Goal: Task Accomplishment & Management: Complete application form

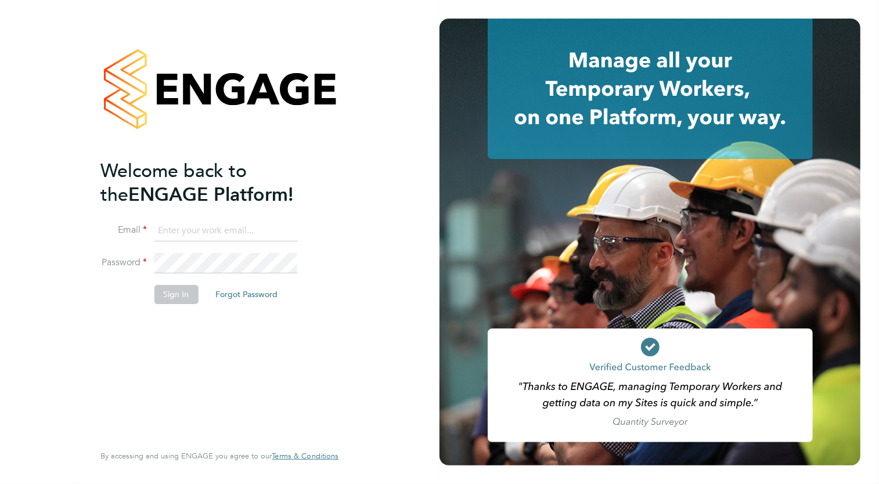
type input "[EMAIL_ADDRESS][DOMAIN_NAME]"
click at [170, 302] on button "Sign In" at bounding box center [176, 294] width 44 height 19
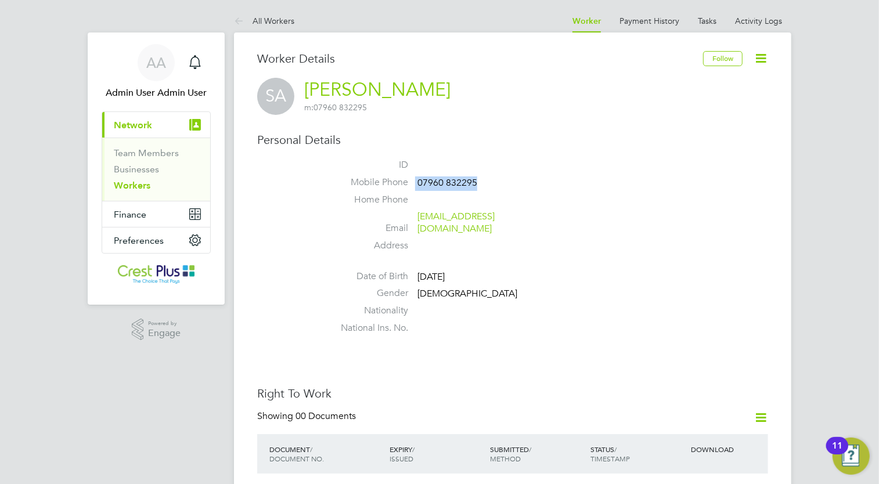
drag, startPoint x: 489, startPoint y: 182, endPoint x: 415, endPoint y: 181, distance: 73.7
click at [415, 181] on li "Mobile Phone [PHONE_NUMBER]" at bounding box center [547, 184] width 441 height 17
copy li "07960 832295"
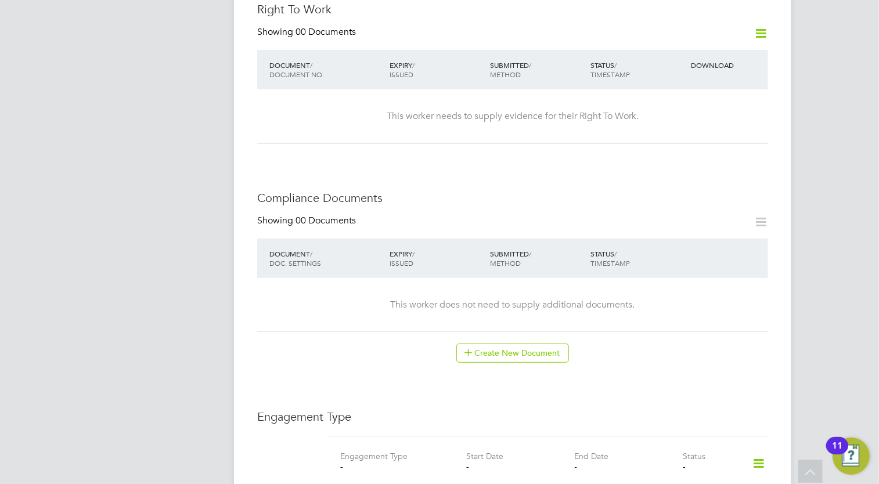
scroll to position [406, 0]
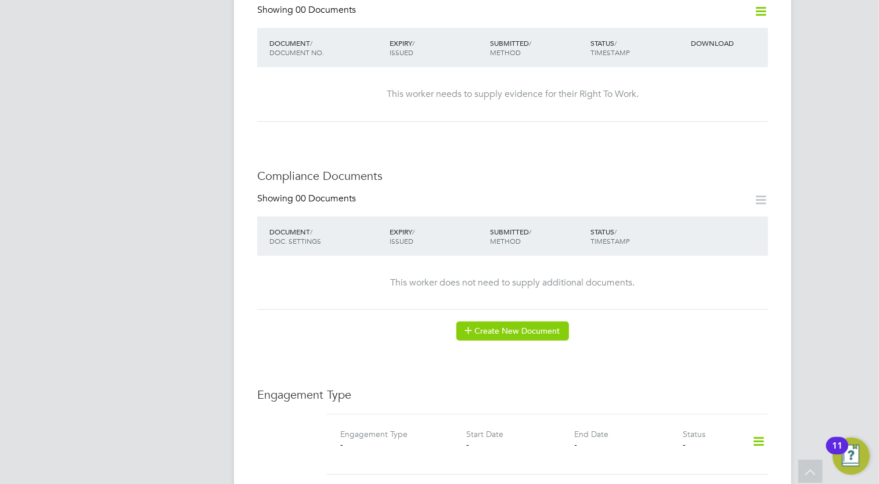
click at [520, 322] on button "Create New Document" at bounding box center [512, 331] width 113 height 19
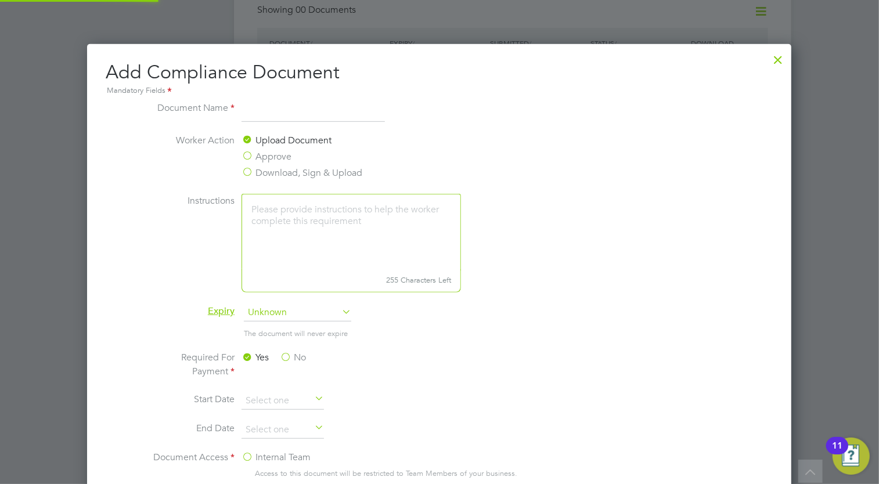
scroll to position [607, 704]
click at [782, 63] on div at bounding box center [777, 56] width 21 height 21
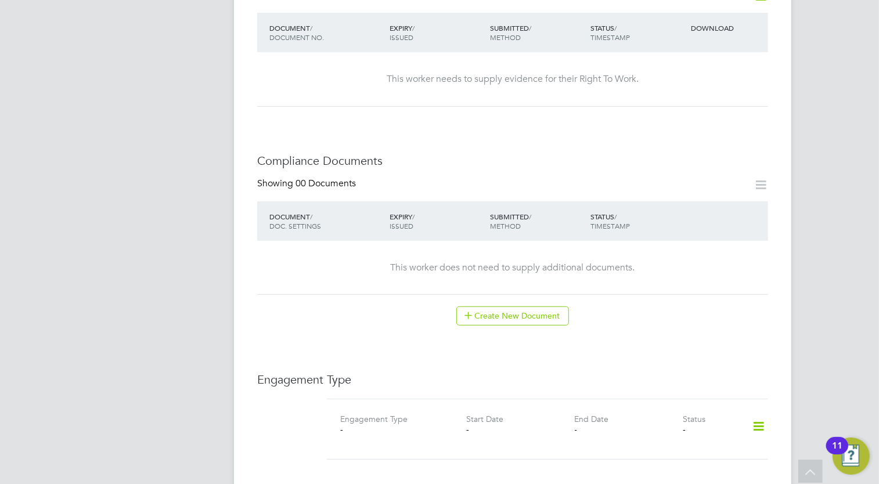
scroll to position [580, 0]
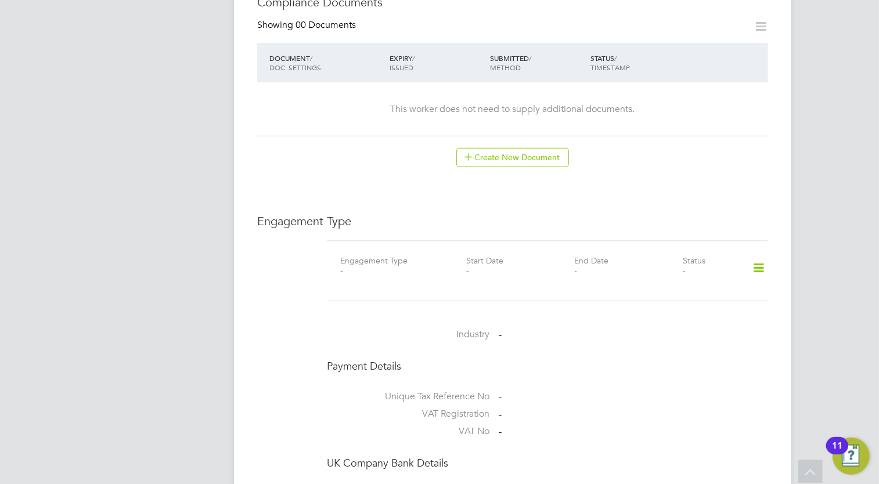
click at [765, 255] on icon at bounding box center [758, 268] width 20 height 27
click at [686, 306] on li "Add Engagement Type" at bounding box center [699, 306] width 132 height 16
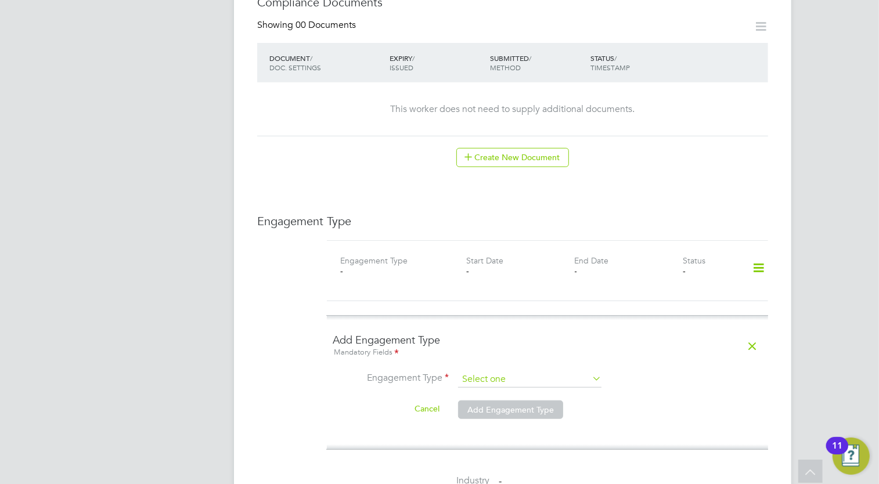
click at [543, 372] on input at bounding box center [529, 380] width 143 height 16
click at [505, 396] on li "PAYE Direct" at bounding box center [530, 400] width 144 height 17
type input "PAYE Direct"
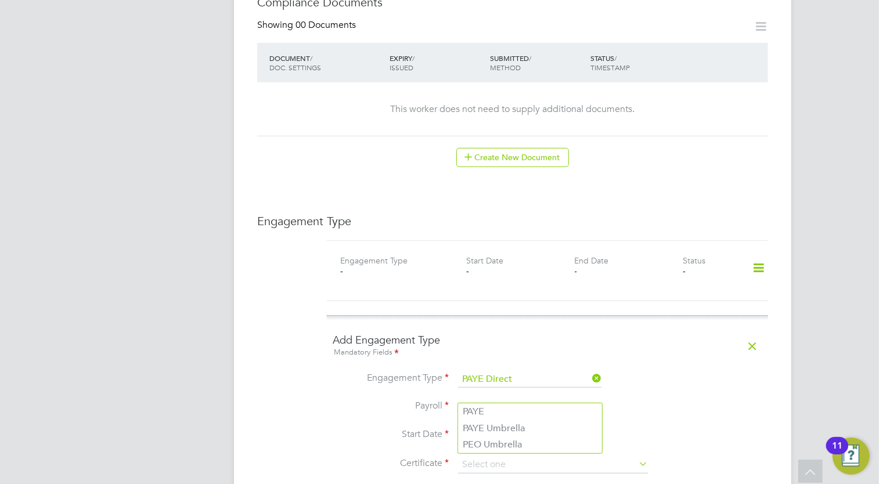
click at [492, 399] on input at bounding box center [529, 407] width 143 height 16
click at [502, 426] on li "PAYE Umbrella" at bounding box center [530, 428] width 144 height 17
type input "PAYE Umbrella"
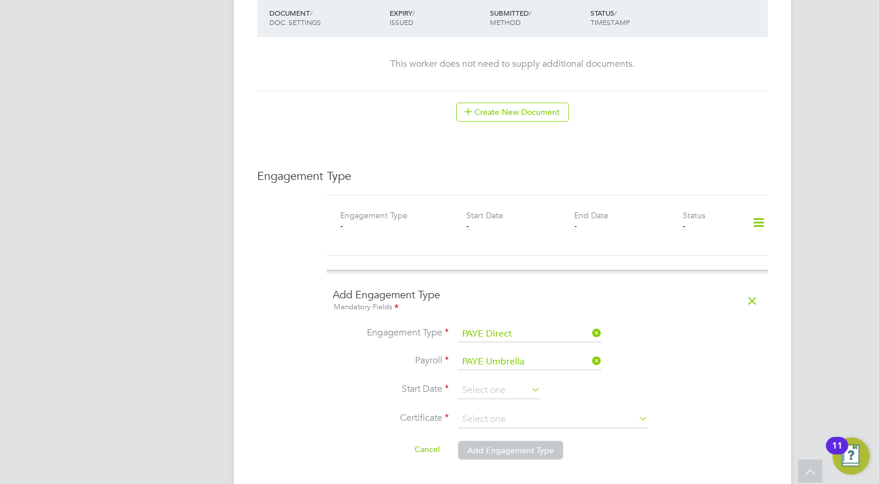
scroll to position [697, 0]
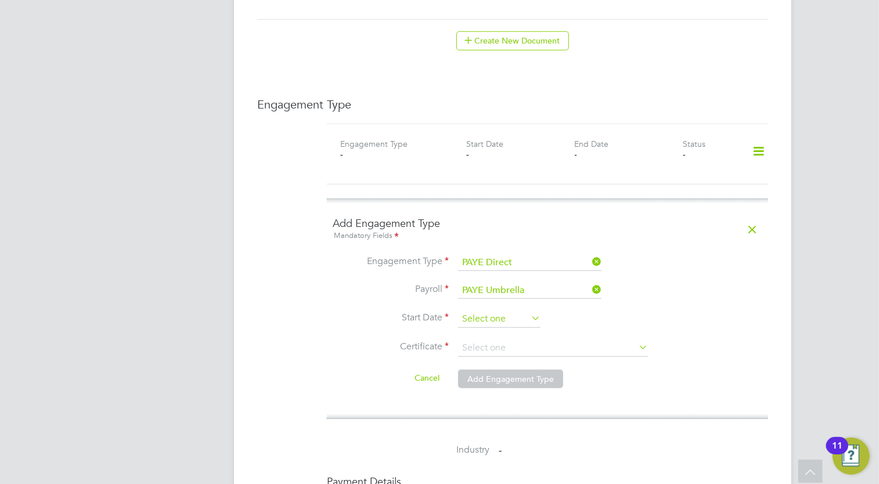
click at [488, 311] on input at bounding box center [499, 319] width 82 height 17
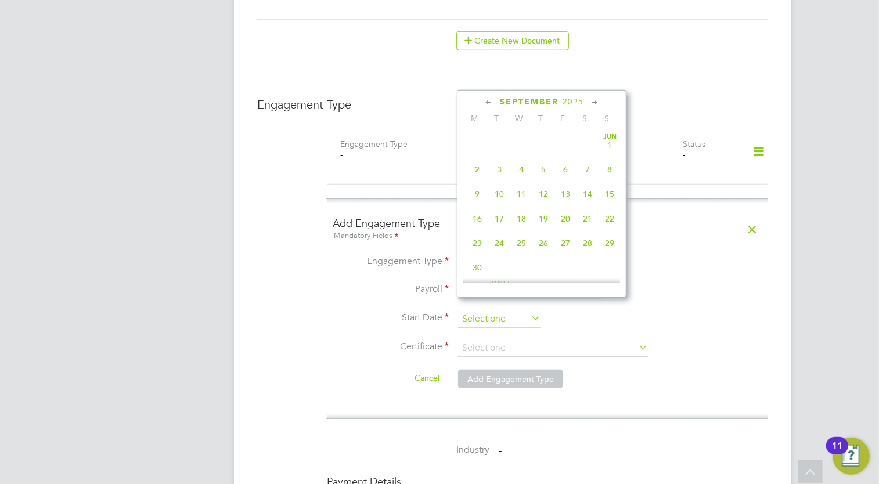
scroll to position [420, 0]
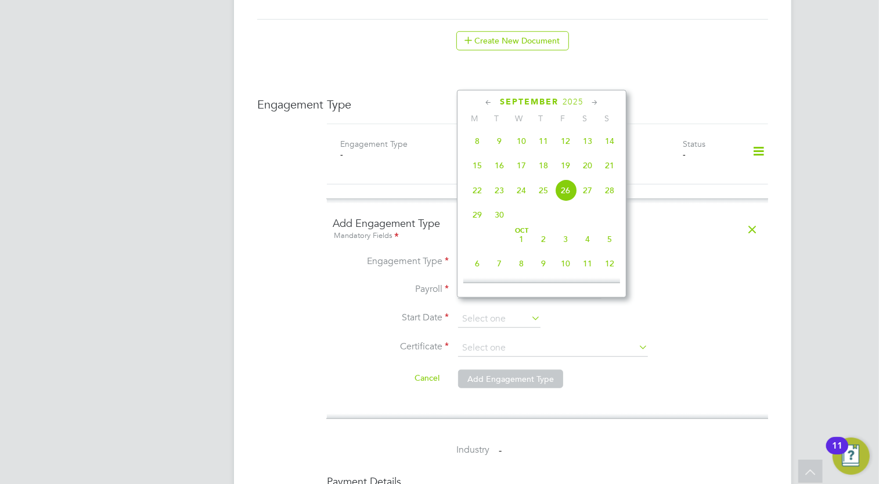
click at [477, 171] on span "15" at bounding box center [477, 165] width 22 height 22
type input "[DATE]"
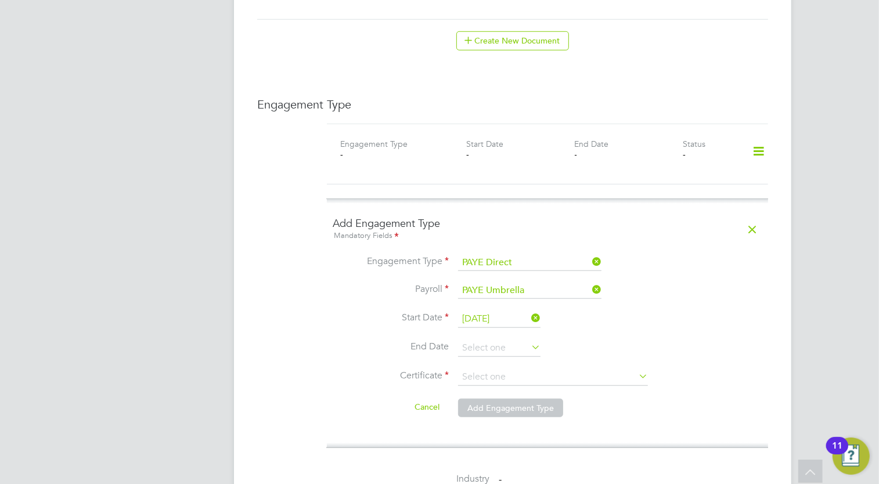
click at [529, 339] on icon at bounding box center [529, 347] width 0 height 16
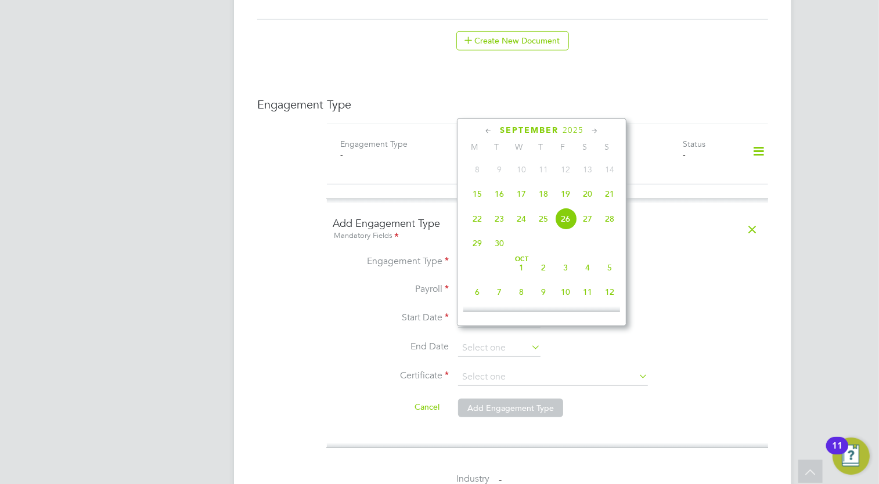
click at [577, 128] on span "2025" at bounding box center [573, 130] width 21 height 10
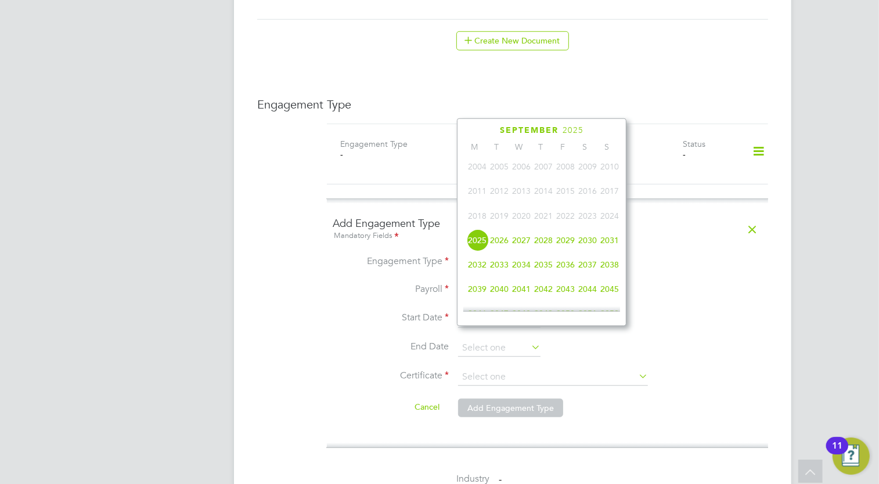
click at [505, 238] on span "2026" at bounding box center [499, 240] width 22 height 22
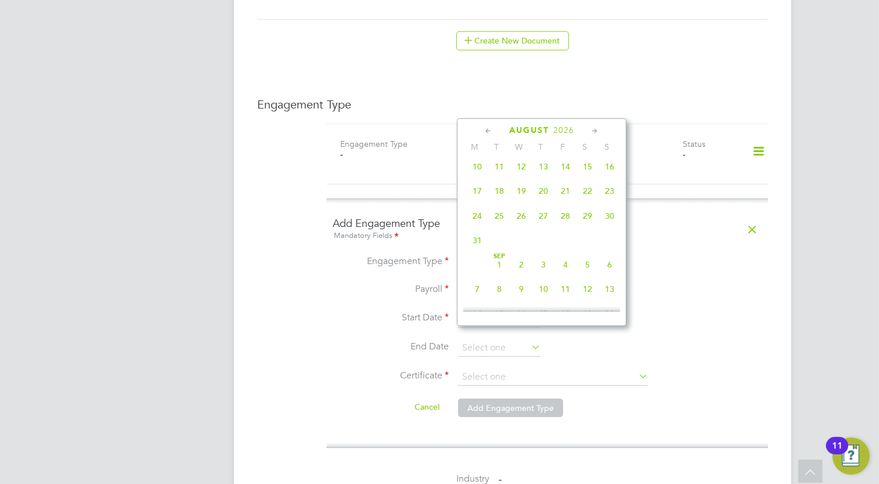
click at [478, 290] on span "7" at bounding box center [477, 289] width 22 height 22
type input "[DATE]"
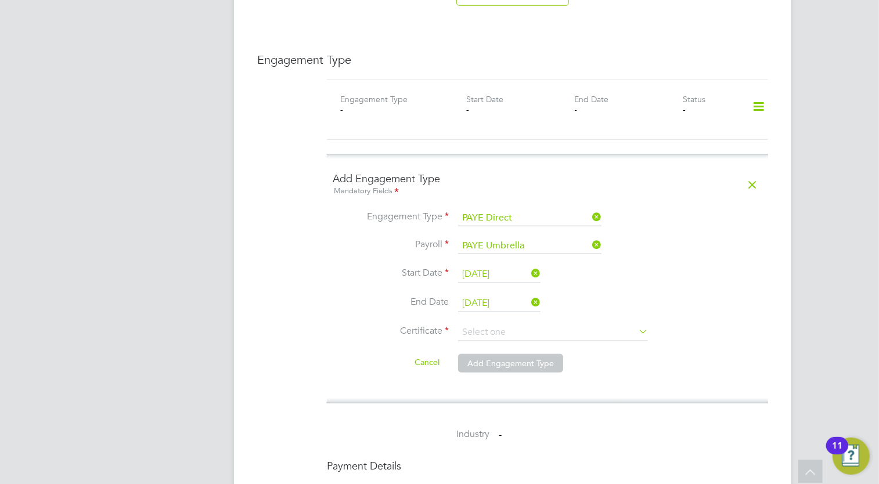
scroll to position [813, 0]
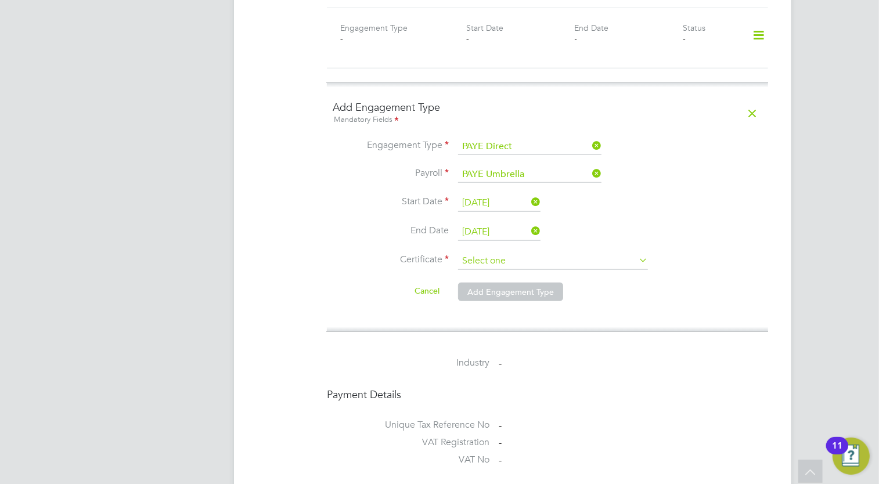
click at [498, 253] on input at bounding box center [553, 261] width 190 height 17
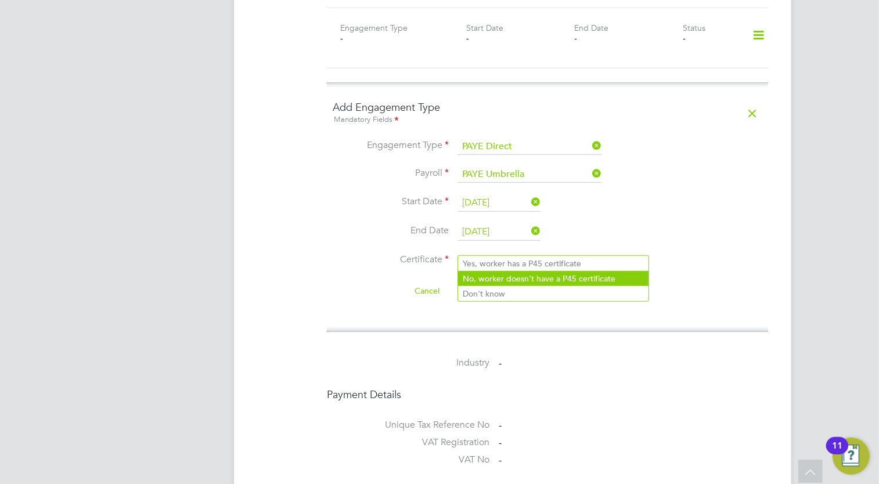
click at [495, 280] on li "No, worker doesn't have a P45 certificate" at bounding box center [553, 278] width 190 height 15
type input "No, worker doesn't have a P45 certificate"
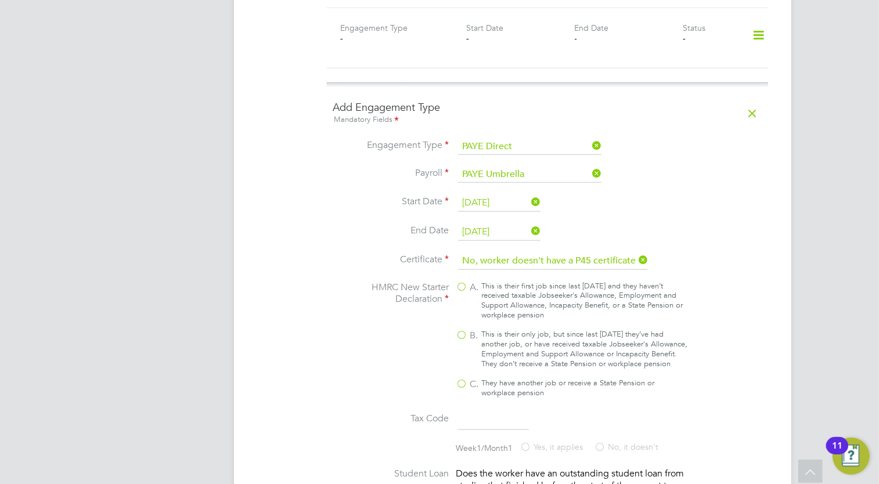
click at [463, 330] on label "B. This is their only job, but since last [DATE] they’ve had another job, or ha…" at bounding box center [572, 349] width 232 height 39
click at [0, 0] on input "B. This is their only job, but since last [DATE] they’ve had another job, or ha…" at bounding box center [0, 0] width 0 height 0
type input "1257L"
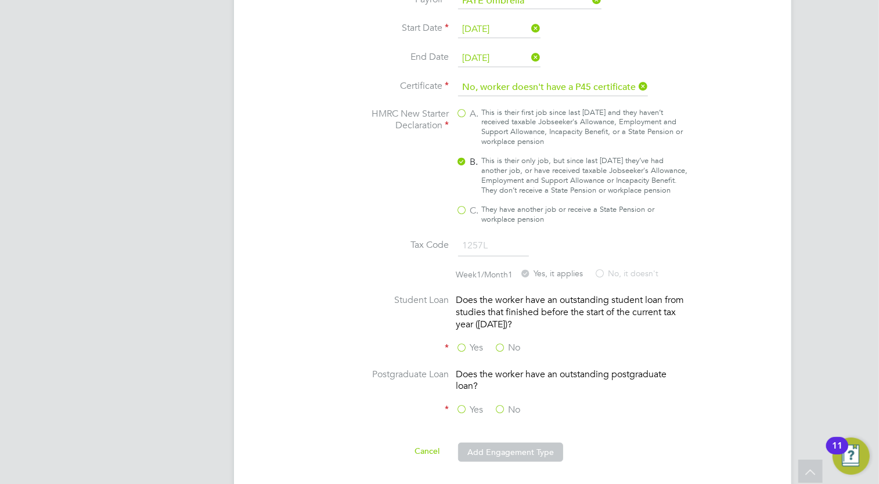
scroll to position [1044, 0]
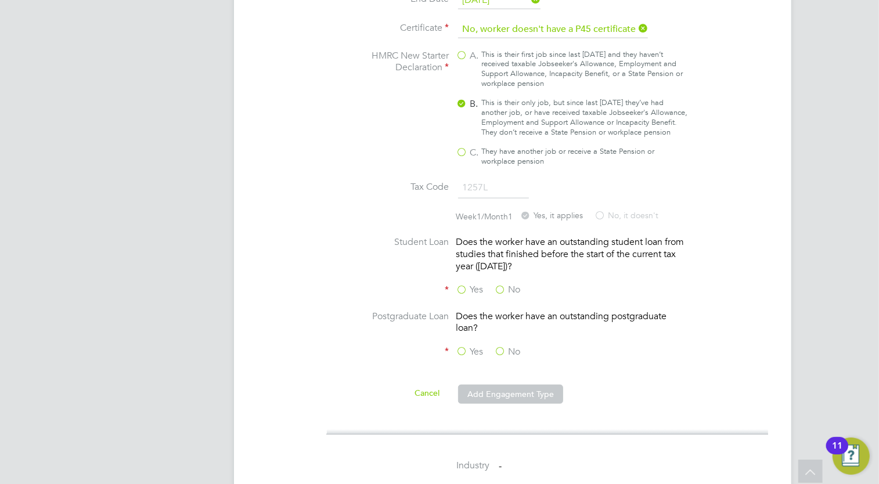
click at [502, 287] on label "No" at bounding box center [507, 290] width 26 height 12
click at [0, 0] on input "No" at bounding box center [0, 0] width 0 height 0
click at [460, 286] on label "Yes" at bounding box center [469, 290] width 27 height 12
click at [0, 0] on input "Yes" at bounding box center [0, 0] width 0 height 0
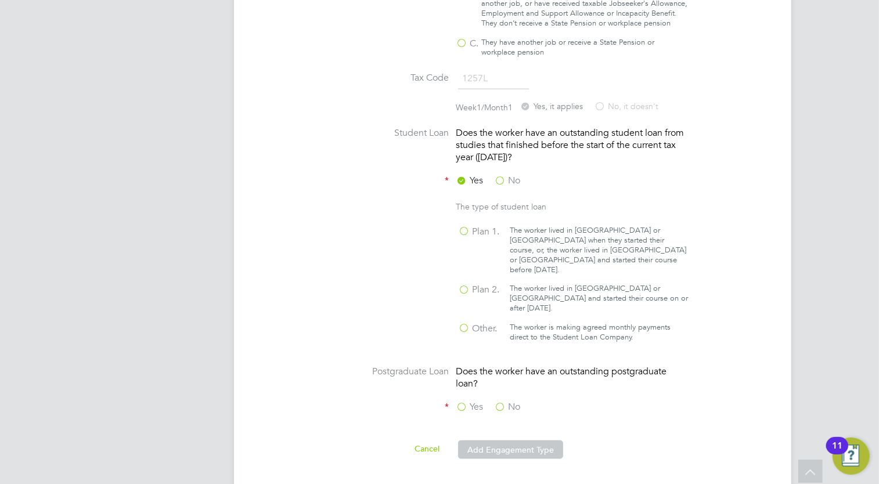
scroll to position [1160, 0]
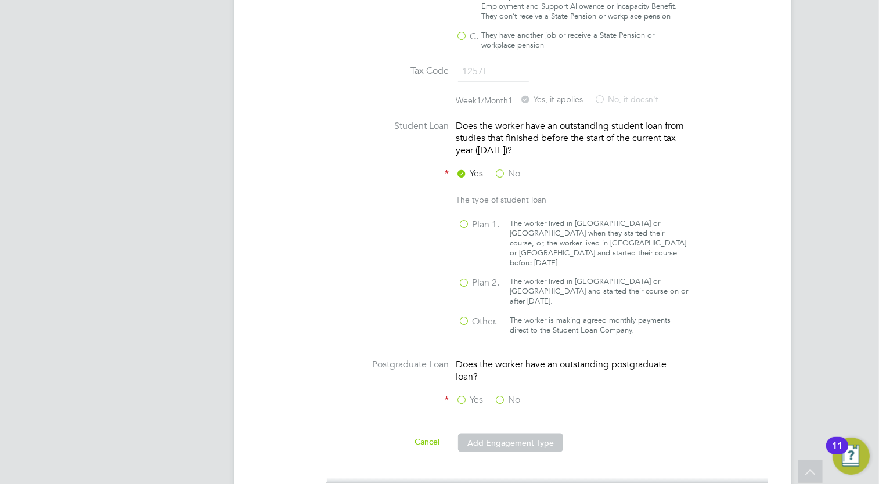
click at [498, 168] on label "No" at bounding box center [507, 174] width 26 height 12
click at [0, 0] on input "No" at bounding box center [0, 0] width 0 height 0
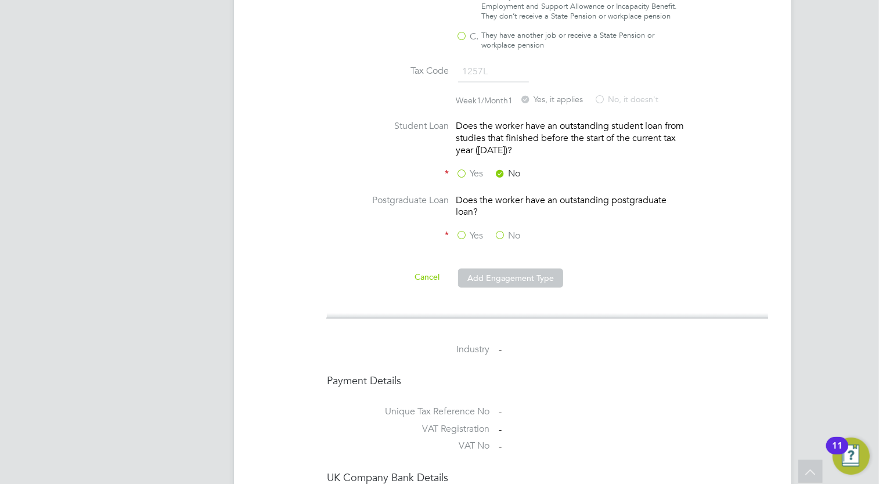
click at [496, 230] on label "No" at bounding box center [507, 236] width 26 height 12
click at [0, 0] on input "No" at bounding box center [0, 0] width 0 height 0
click at [492, 269] on button "Add Engagement Type" at bounding box center [510, 278] width 105 height 19
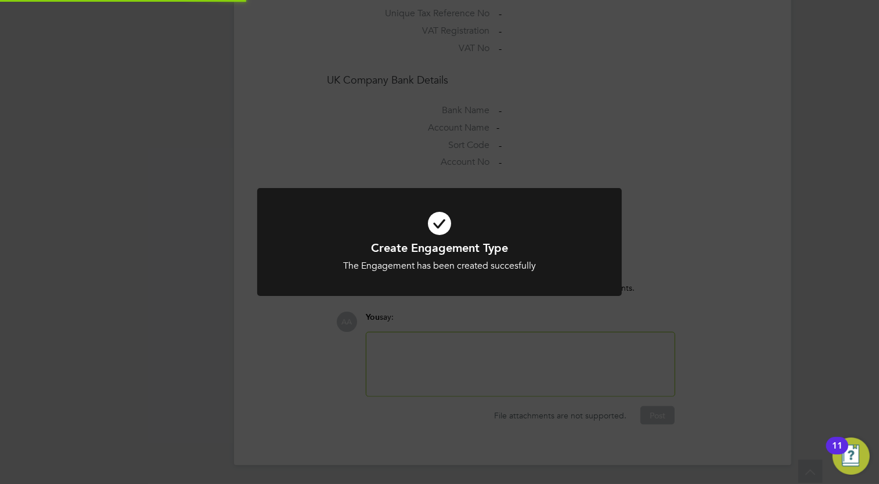
scroll to position [951, 0]
click at [465, 236] on icon at bounding box center [440, 223] width 302 height 45
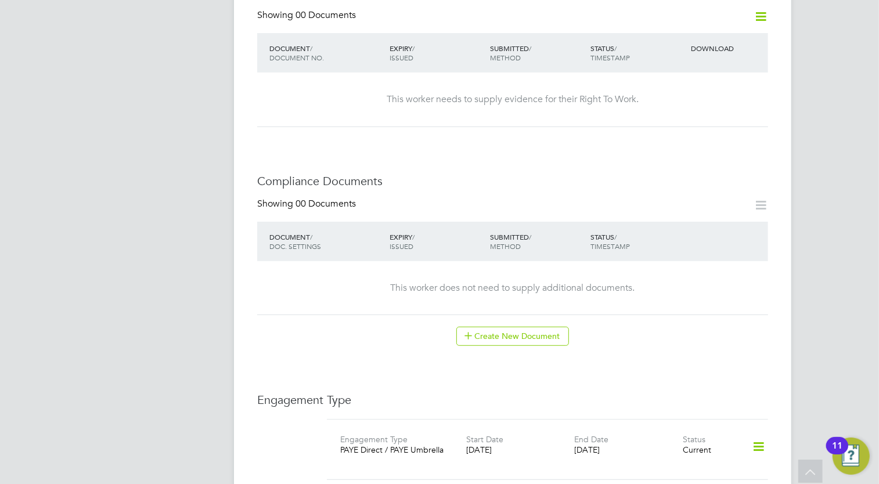
scroll to position [410, 0]
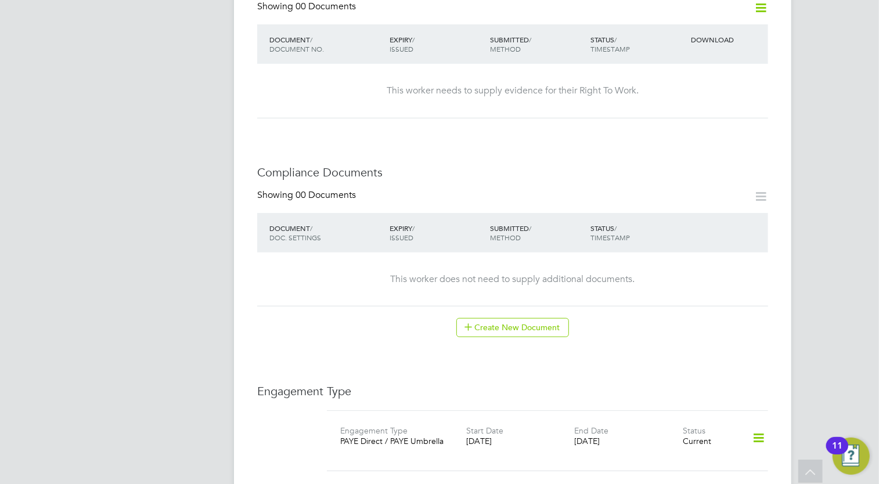
click at [669, 283] on div "This worker does not need to supply additional documents." at bounding box center [513, 280] width 488 height 54
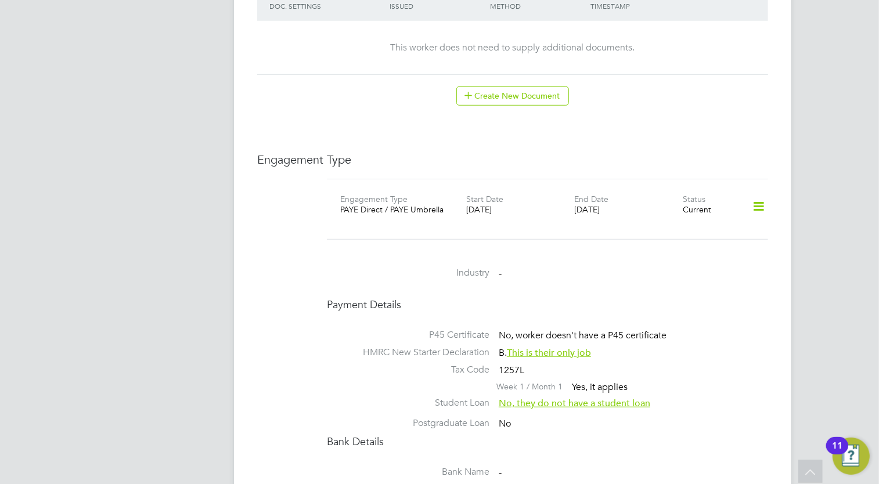
scroll to position [642, 0]
click at [619, 297] on h4 "Payment Details" at bounding box center [547, 303] width 441 height 13
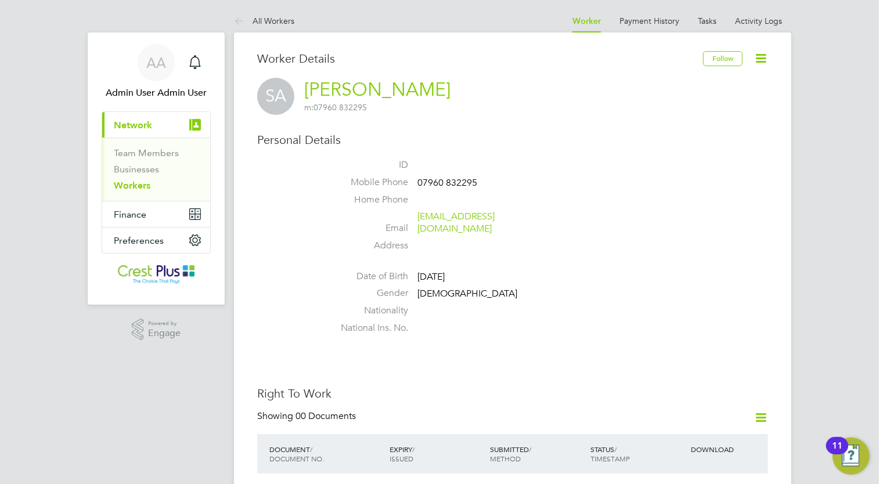
scroll to position [0, 0]
